Goal: Task Accomplishment & Management: Complete application form

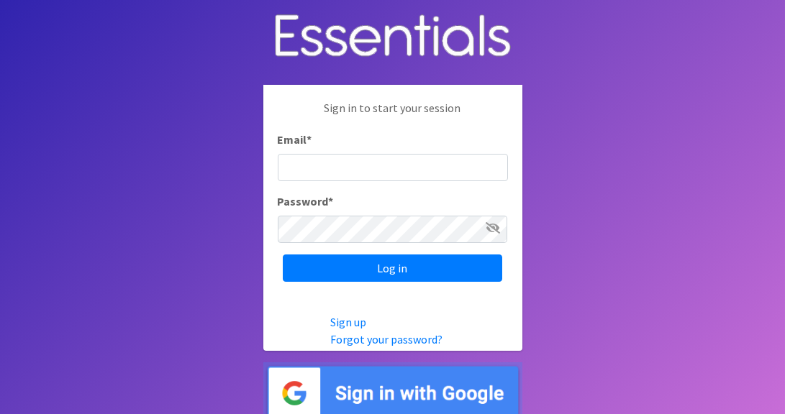
type input "[PERSON_NAME][EMAIL_ADDRESS][DOMAIN_NAME]"
click at [636, 86] on body "Sign in to start your session Email * wint@mccsyracuse.org Password * Log in Si…" at bounding box center [392, 212] width 785 height 424
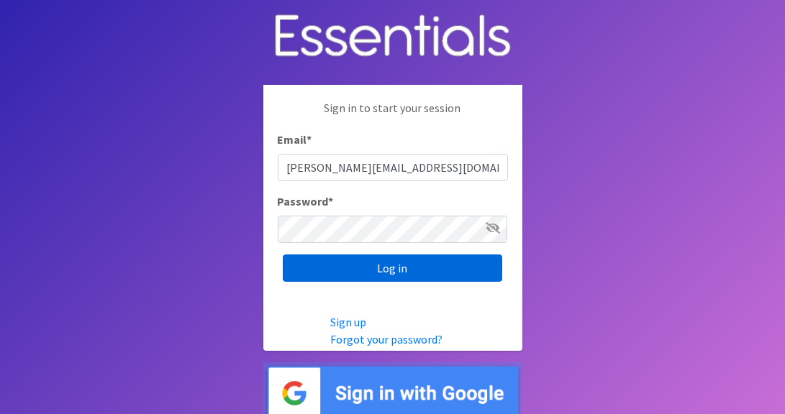
click at [447, 268] on input "Log in" at bounding box center [392, 268] width 219 height 27
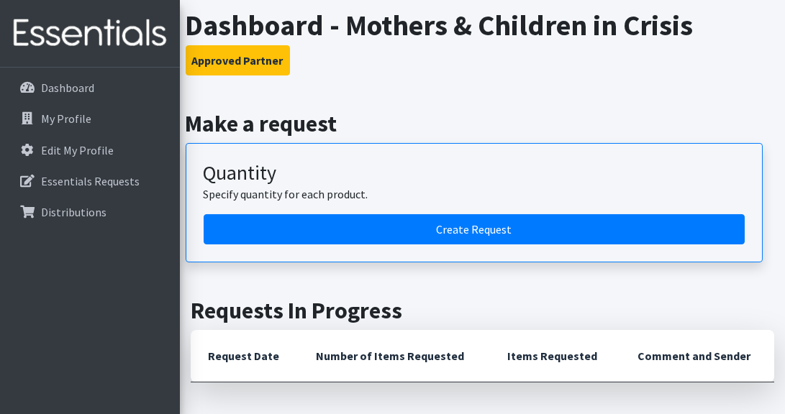
scroll to position [865, 0]
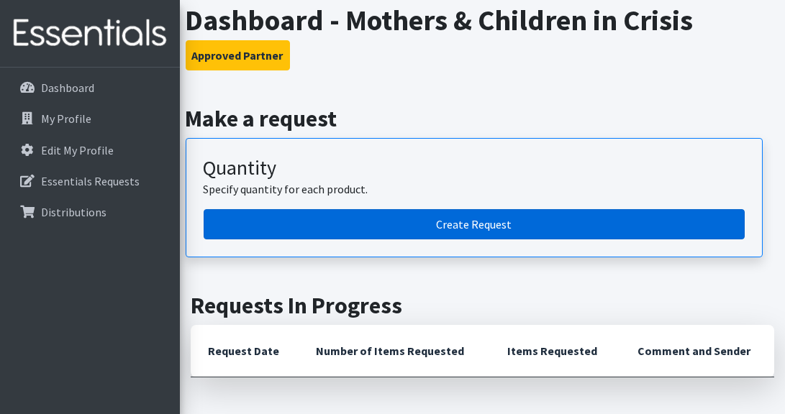
click at [568, 212] on link "Create Request" at bounding box center [474, 224] width 541 height 30
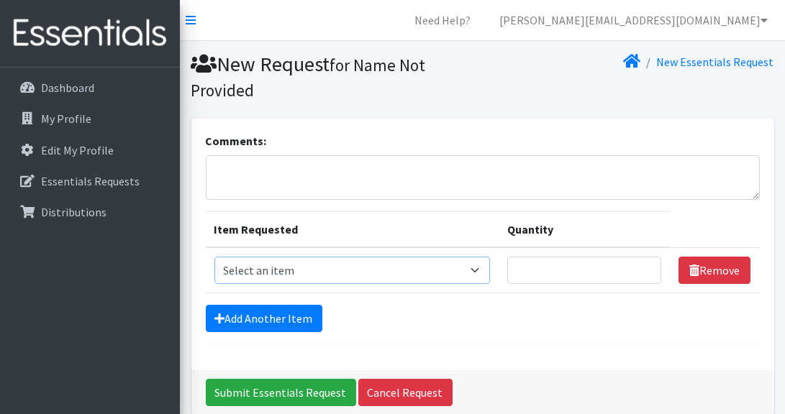
click at [481, 272] on select "Select an item 2T3T(30/child) 3T4T(30/child) 4T5T(30/child) Cloth Diaper Kit (s…" at bounding box center [352, 270] width 276 height 27
select select "966"
click at [214, 257] on select "Select an item 2T3T(30/child) 3T4T(30/child) 4T5T(30/child) Cloth Diaper Kit (s…" at bounding box center [352, 270] width 276 height 27
click at [646, 266] on input "1" at bounding box center [584, 270] width 154 height 27
type input "2"
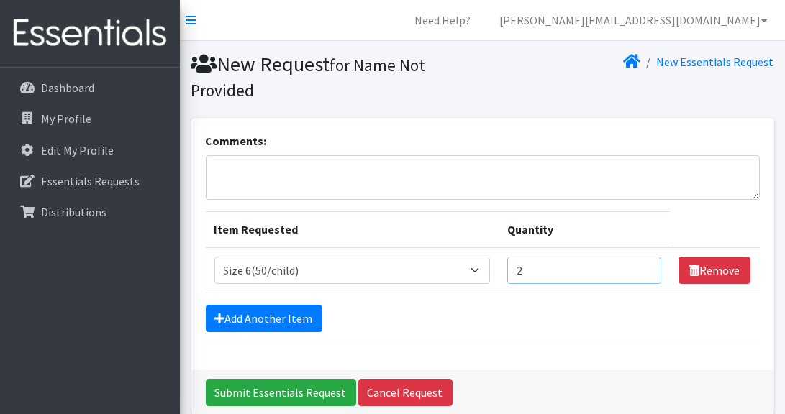
click at [646, 266] on input "2" at bounding box center [584, 270] width 154 height 27
click at [278, 319] on link "Add Another Item" at bounding box center [264, 318] width 117 height 27
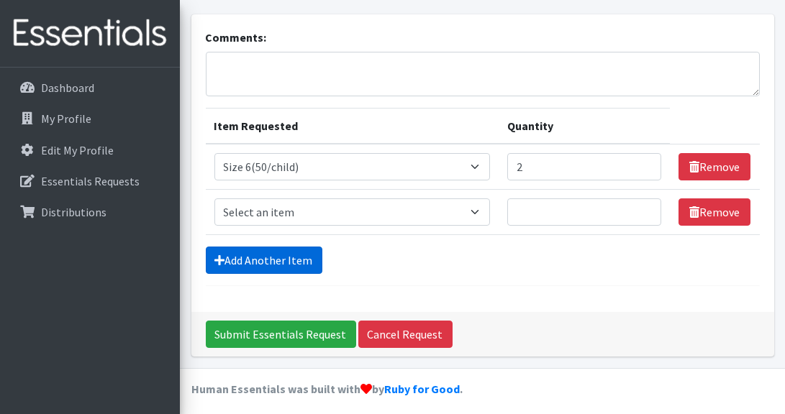
scroll to position [108, 0]
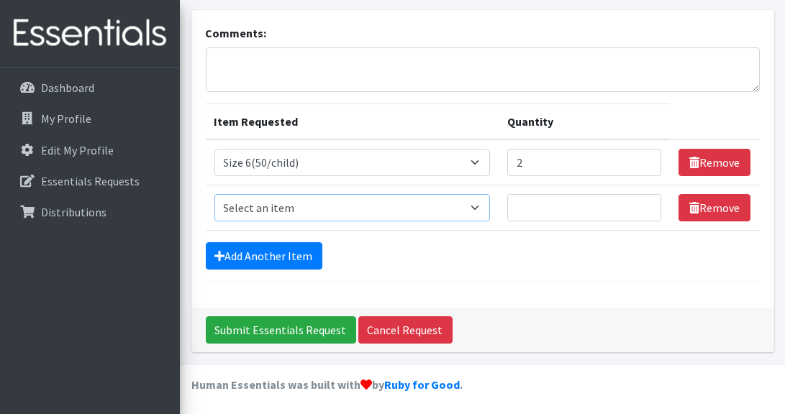
click at [483, 206] on select "Select an item 2T3T(30/child) 3T4T(30/child) 4T5T(30/child) Cloth Diaper Kit (s…" at bounding box center [352, 207] width 276 height 27
select select "951"
click at [214, 194] on select "Select an item 2T3T(30/child) 3T4T(30/child) 4T5T(30/child) Cloth Diaper Kit (s…" at bounding box center [352, 207] width 276 height 27
click at [451, 106] on th "Item Requested" at bounding box center [353, 122] width 294 height 36
click at [644, 201] on input "1" at bounding box center [584, 207] width 154 height 27
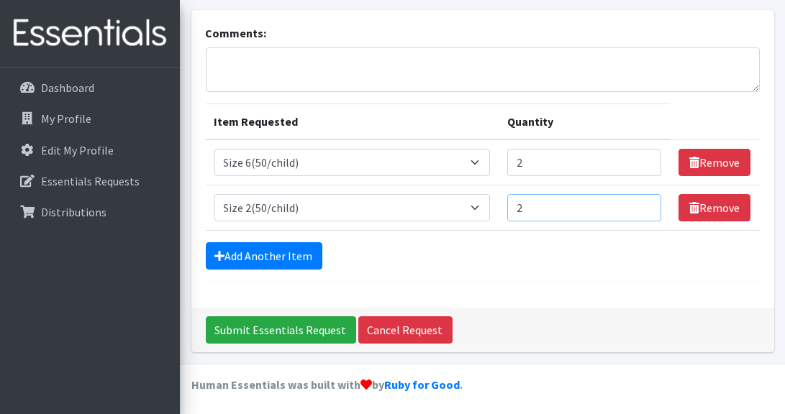
type input "2"
click at [644, 201] on input "2" at bounding box center [584, 207] width 154 height 27
click at [529, 270] on form "Comments: Item Requested Quantity Item Requested Select an item 2T3T(30/child) …" at bounding box center [483, 153] width 554 height 258
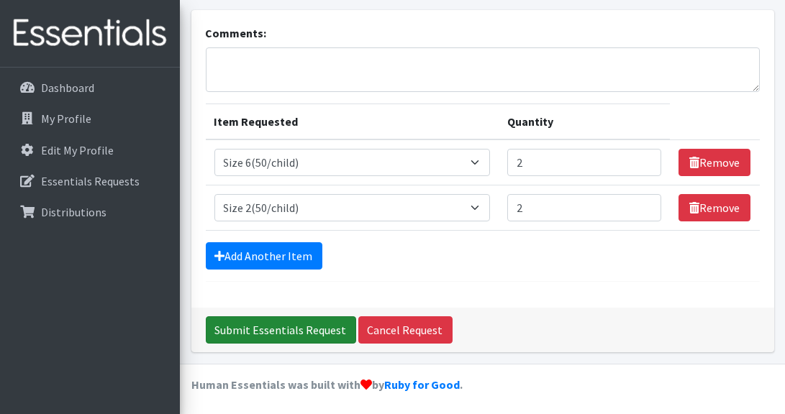
click at [325, 326] on input "Submit Essentials Request" at bounding box center [281, 330] width 150 height 27
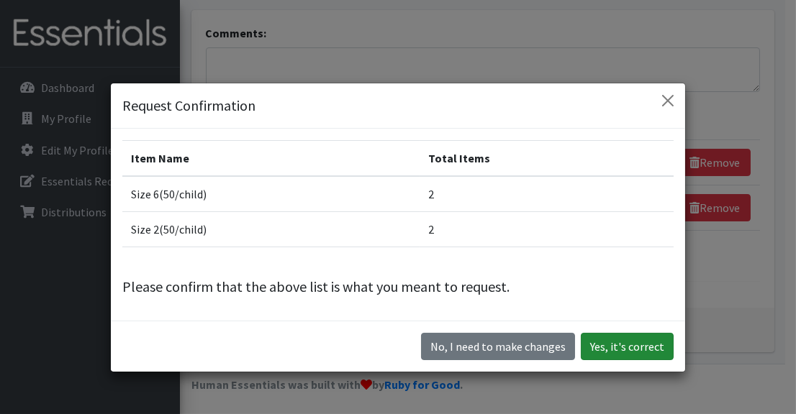
click at [607, 344] on button "Yes, it's correct" at bounding box center [627, 346] width 93 height 27
